Goal: Find specific page/section: Find specific page/section

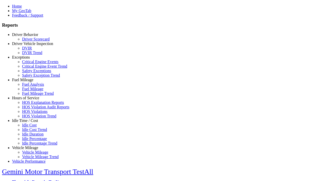
click at [29, 59] on link "Exceptions" at bounding box center [21, 57] width 18 height 4
click at [33, 64] on link "Critical Engine Events" at bounding box center [40, 61] width 36 height 4
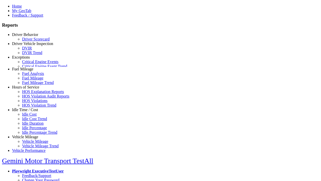
select select "**********"
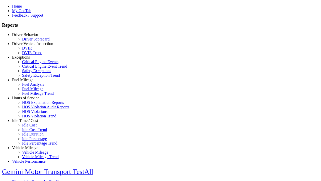
type input "**********"
